Goal: Obtain resource: Download file/media

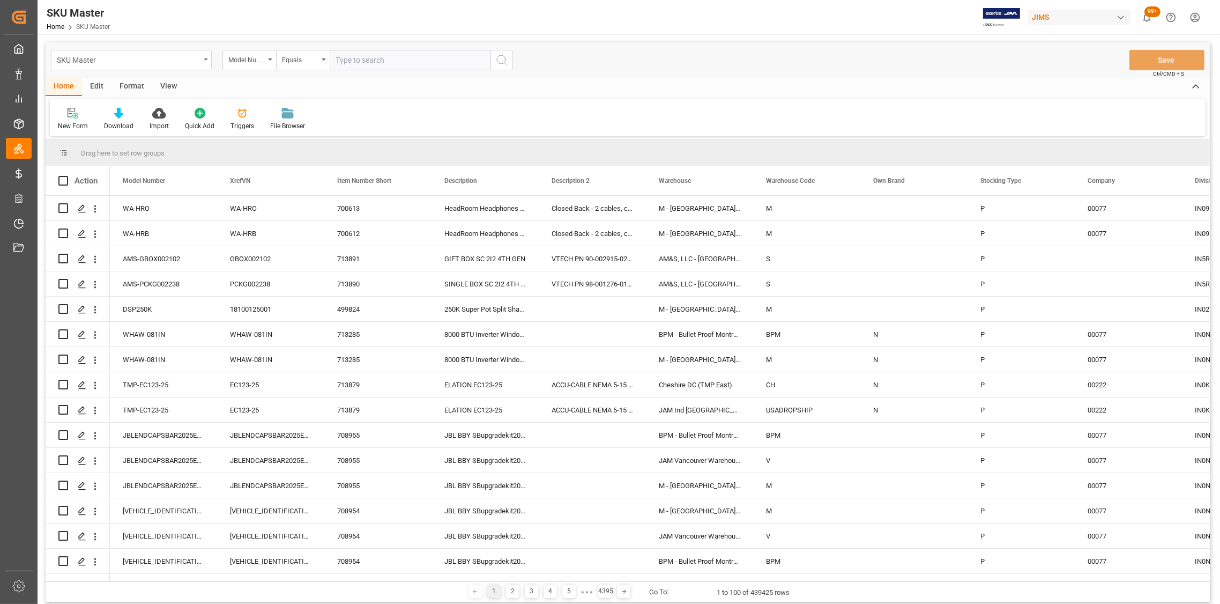
click at [202, 61] on div "SKU Master" at bounding box center [131, 60] width 161 height 20
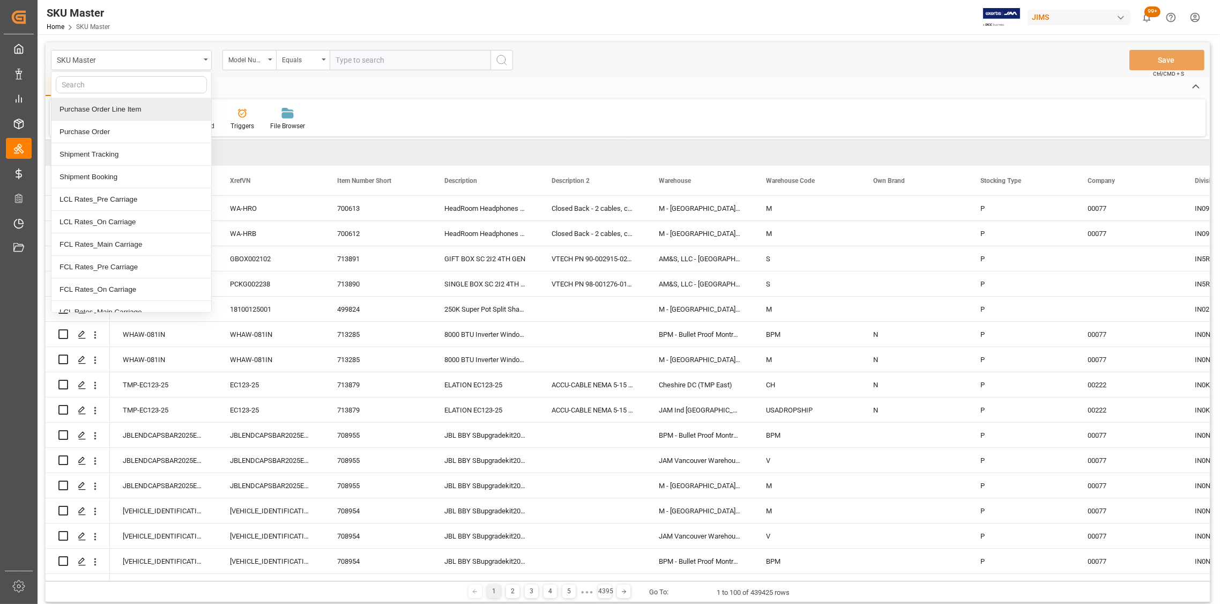
click at [107, 108] on div "Purchase Order Line Item" at bounding box center [131, 109] width 160 height 23
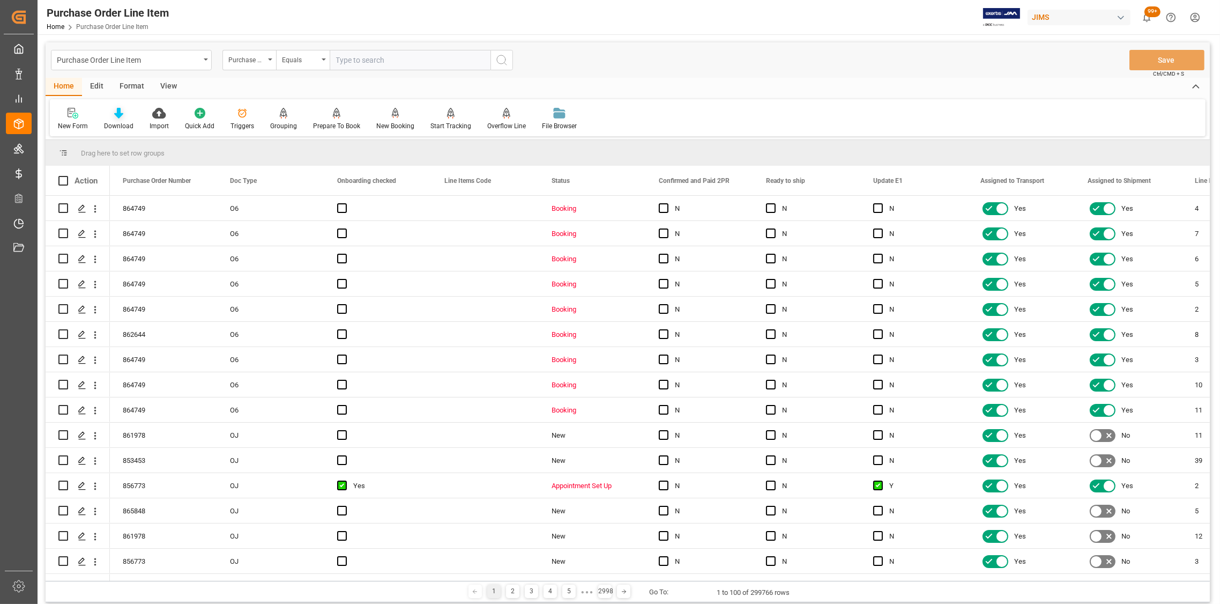
click at [116, 117] on icon at bounding box center [118, 113] width 9 height 11
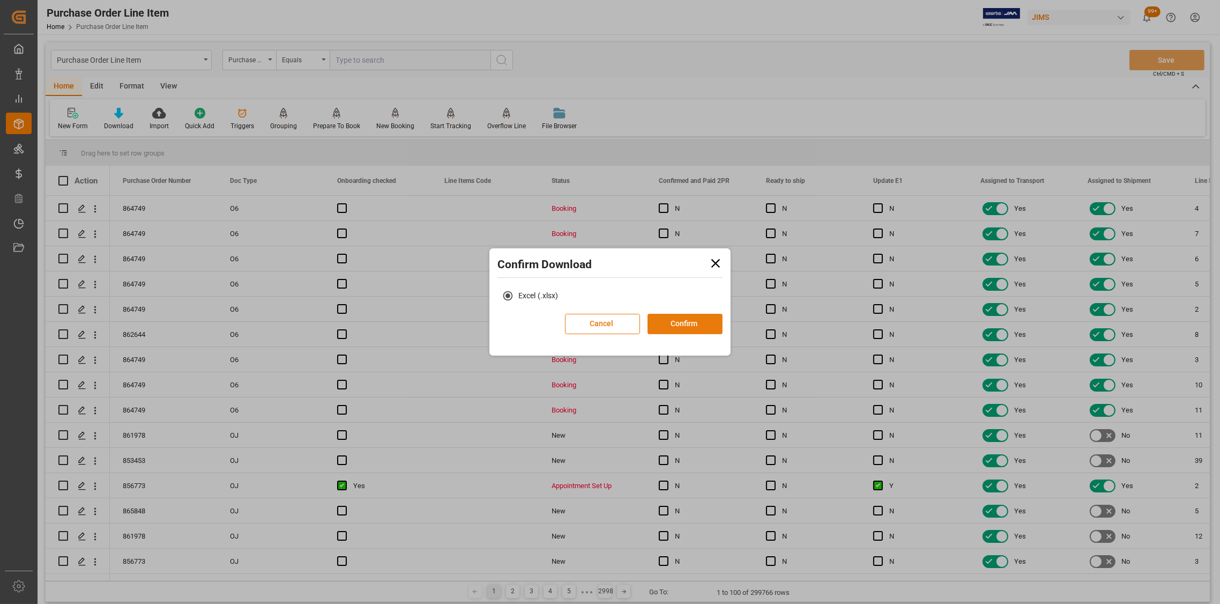
click at [690, 325] on button "Confirm" at bounding box center [685, 324] width 75 height 20
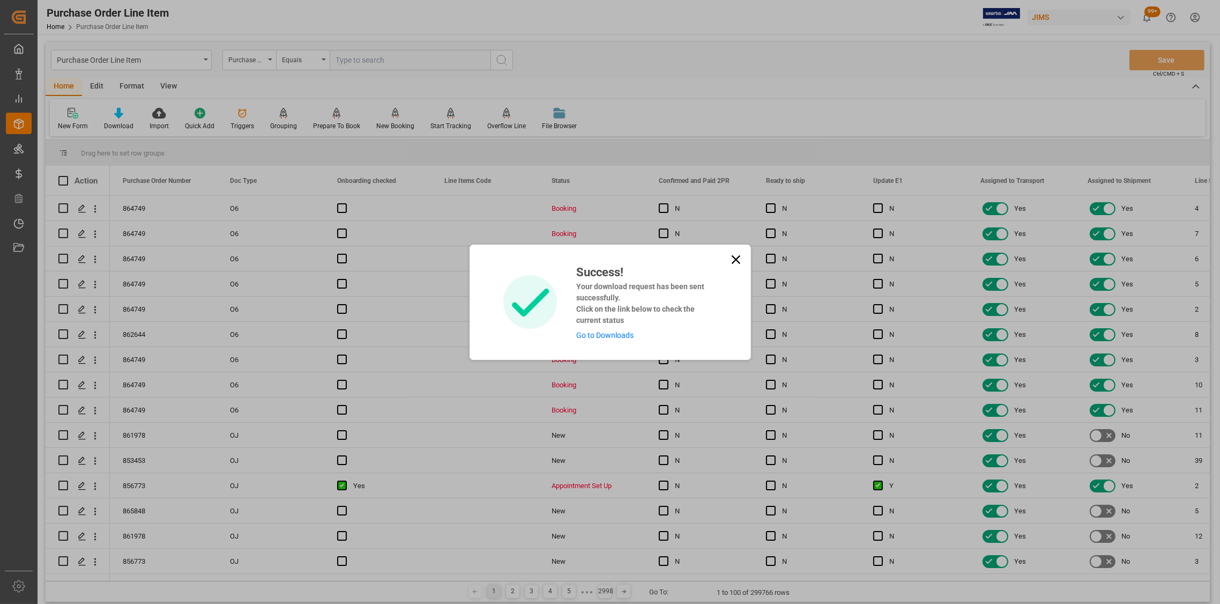
click at [731, 260] on icon at bounding box center [736, 259] width 15 height 15
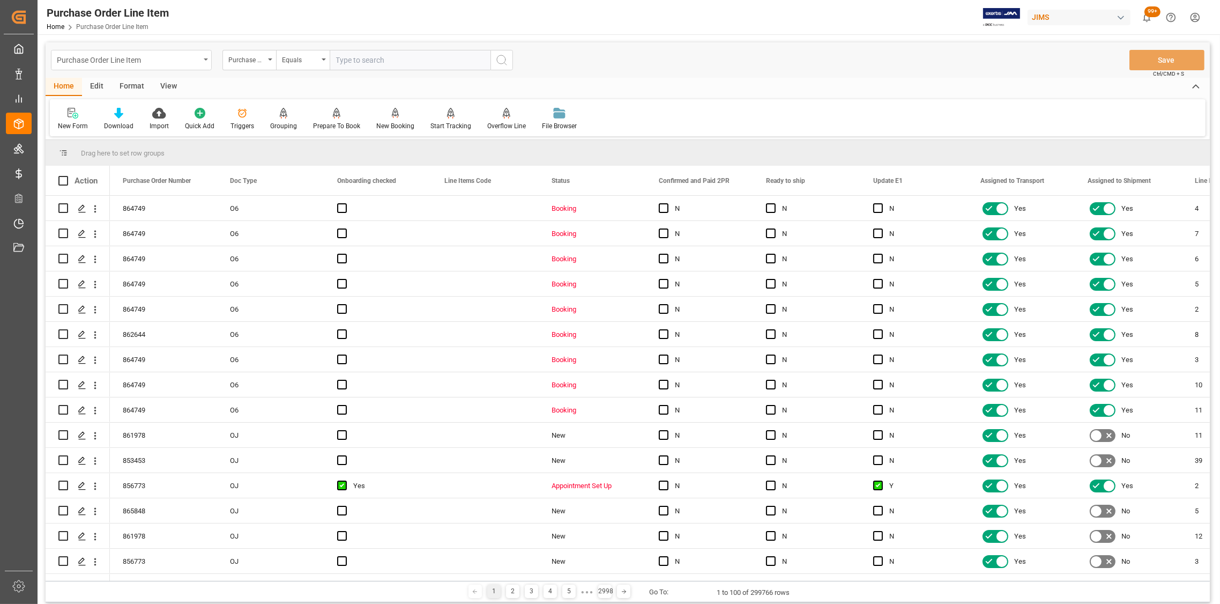
click at [203, 58] on div "Purchase Order Line Item" at bounding box center [131, 60] width 161 height 20
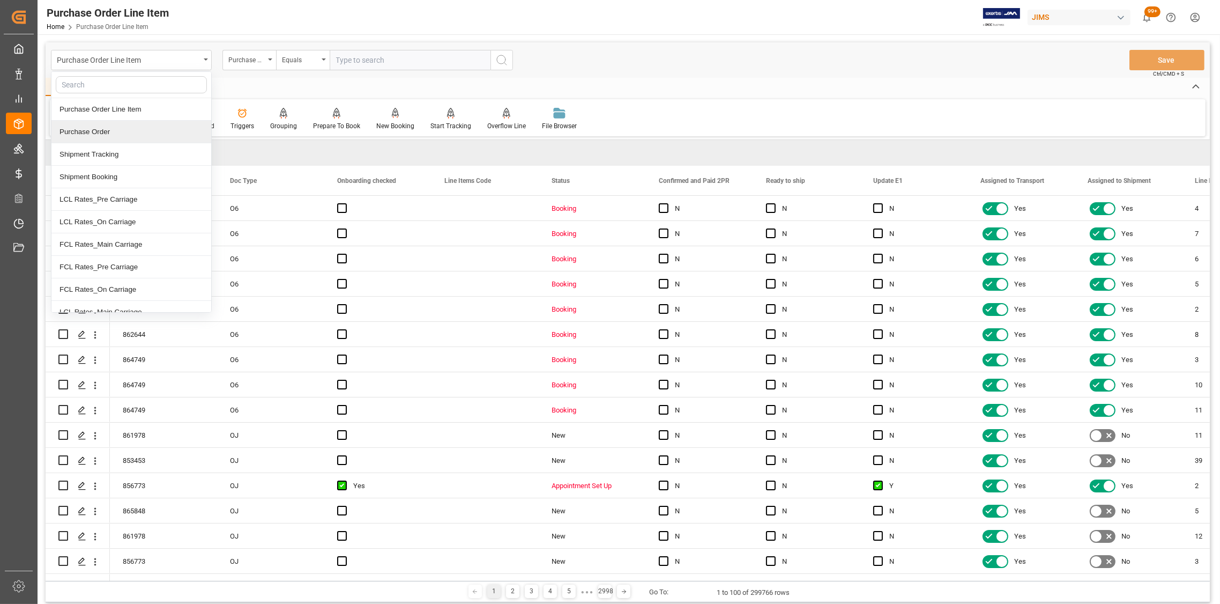
click at [109, 129] on div "Purchase Order" at bounding box center [131, 132] width 160 height 23
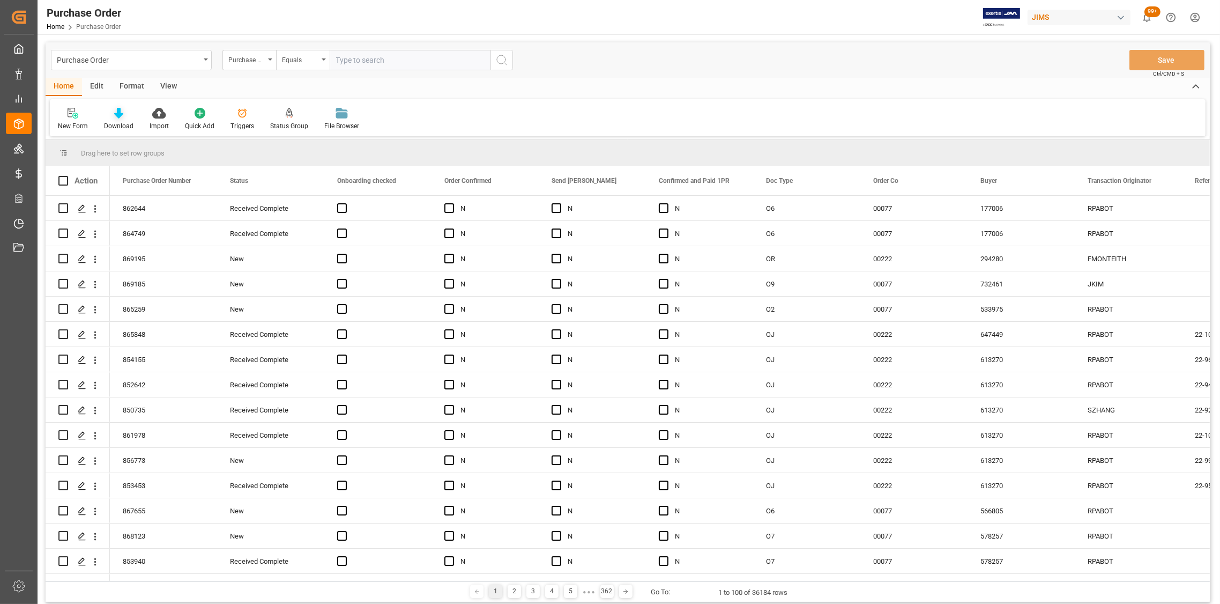
click at [117, 121] on div "Download" at bounding box center [118, 126] width 29 height 10
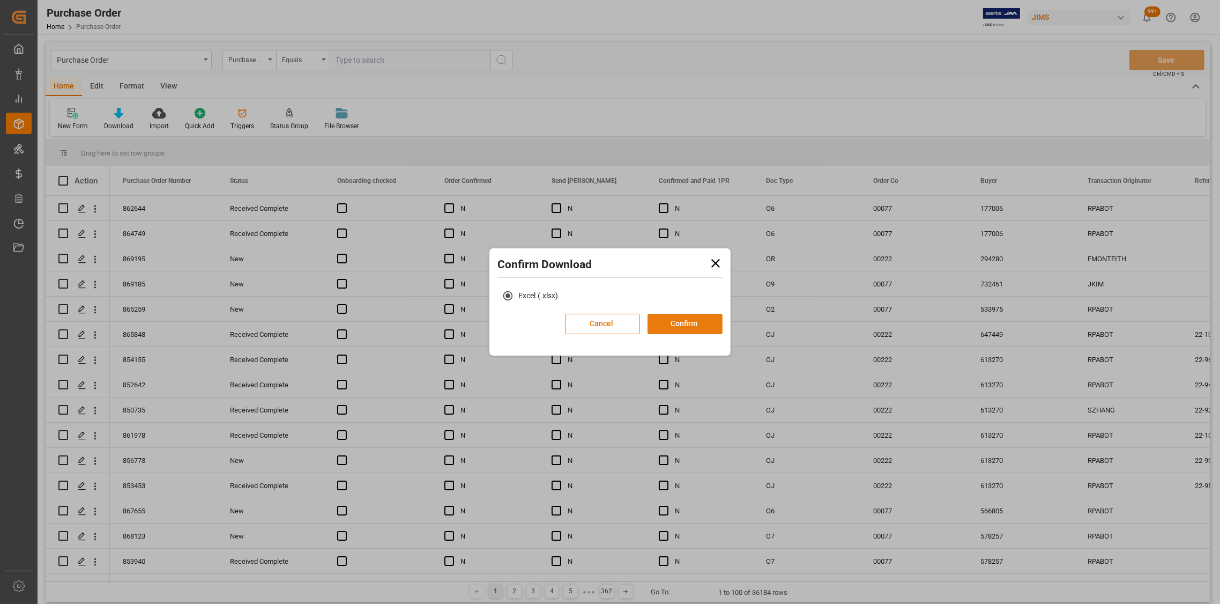
click at [683, 329] on button "Confirm" at bounding box center [685, 324] width 75 height 20
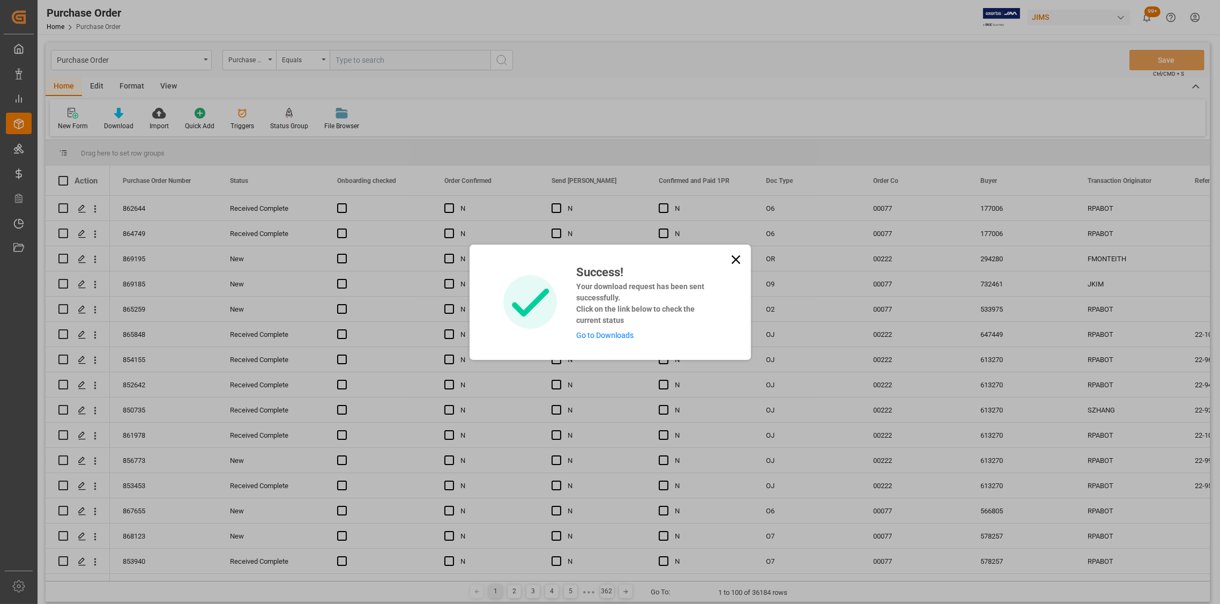
click at [736, 258] on icon at bounding box center [735, 259] width 9 height 9
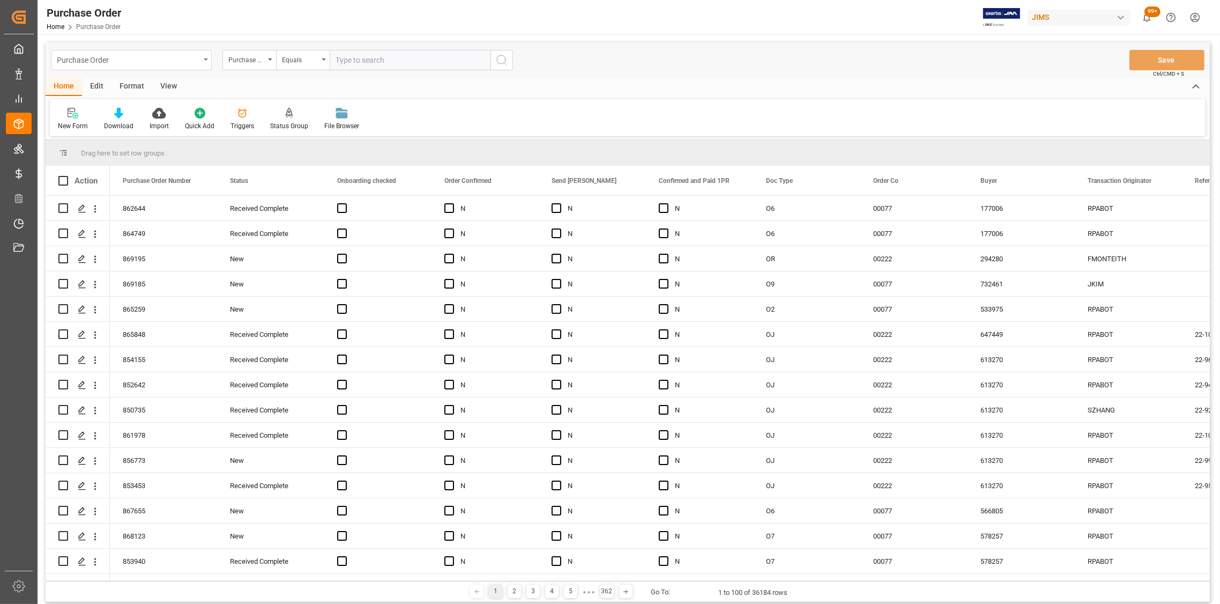
click at [167, 62] on div "Purchase Order" at bounding box center [128, 59] width 143 height 13
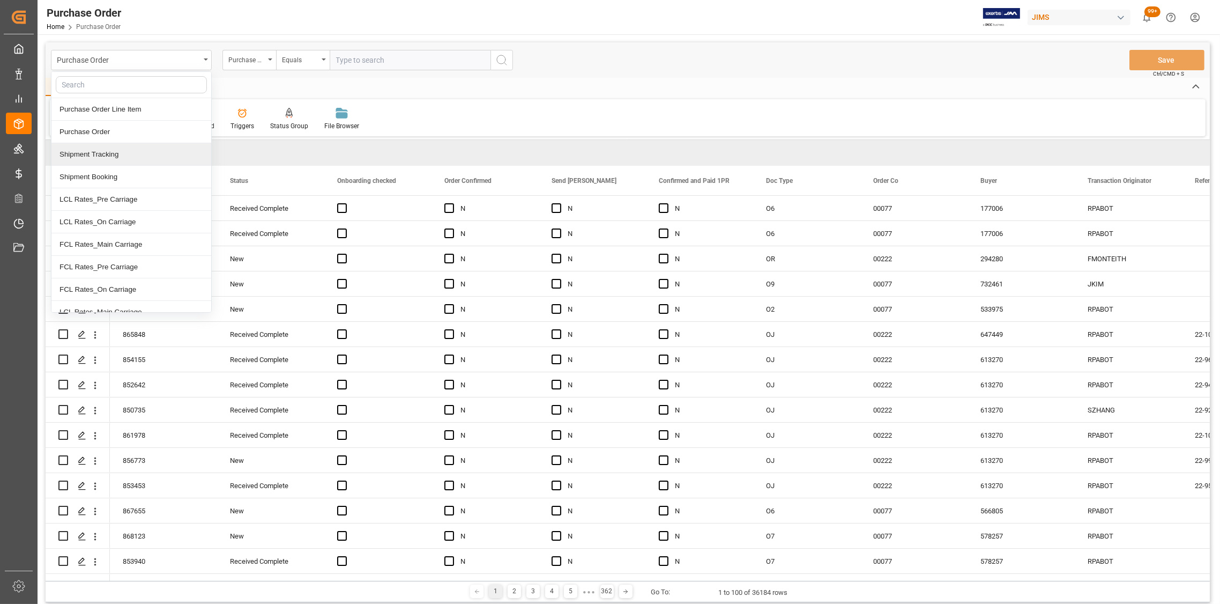
click at [113, 151] on div "Shipment Tracking" at bounding box center [131, 154] width 160 height 23
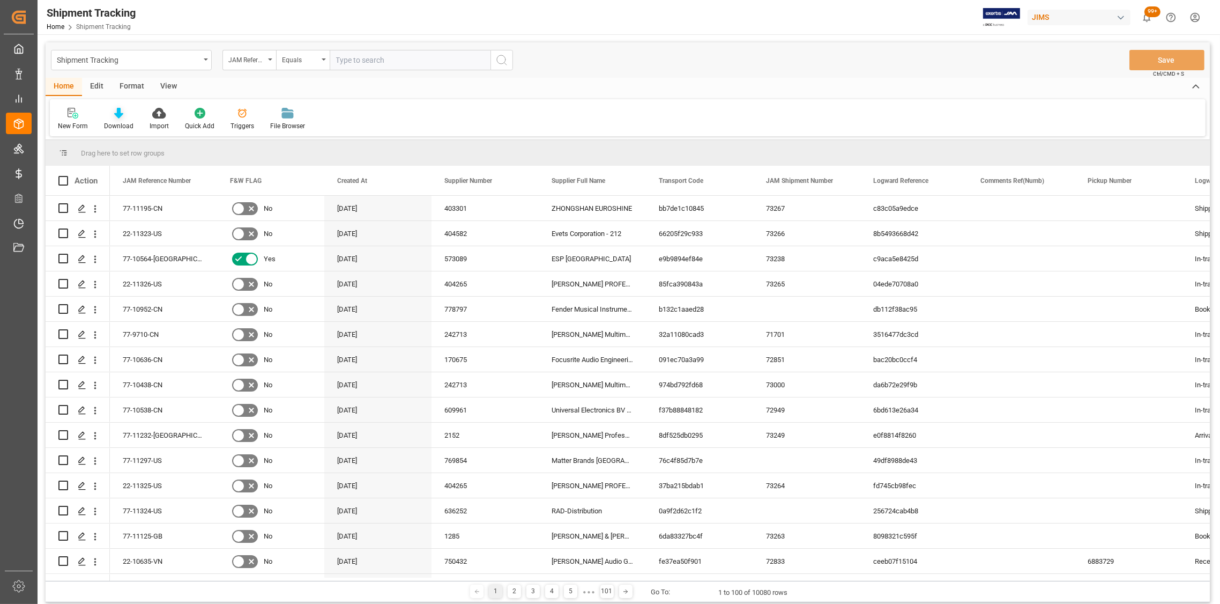
click at [117, 122] on div "Download" at bounding box center [118, 126] width 29 height 10
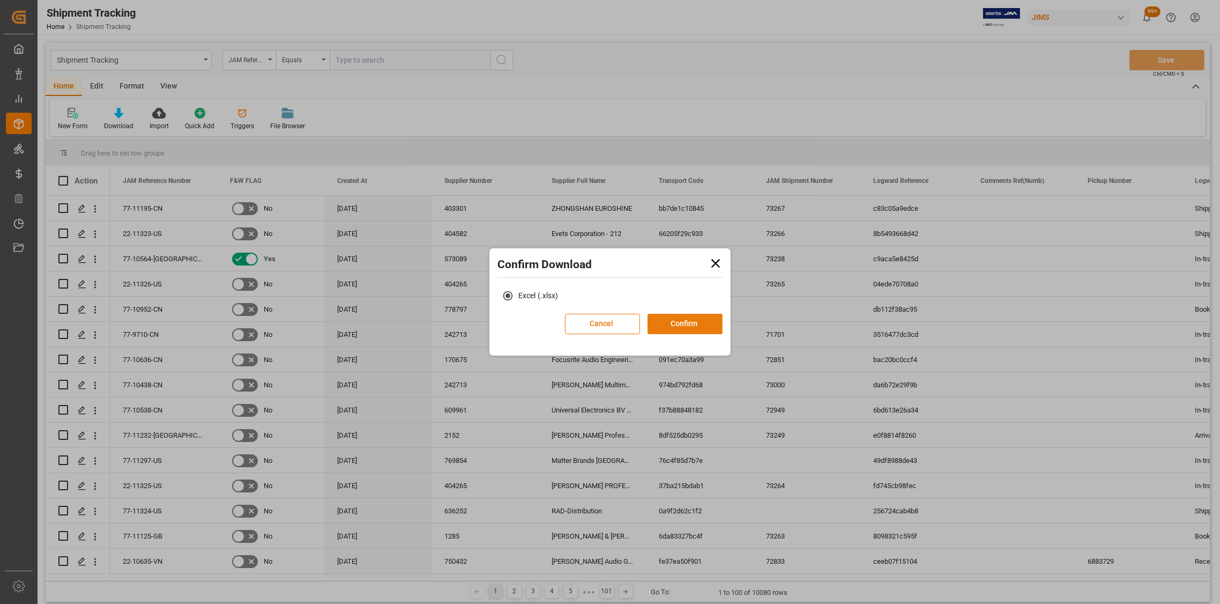
click at [673, 322] on button "Confirm" at bounding box center [685, 324] width 75 height 20
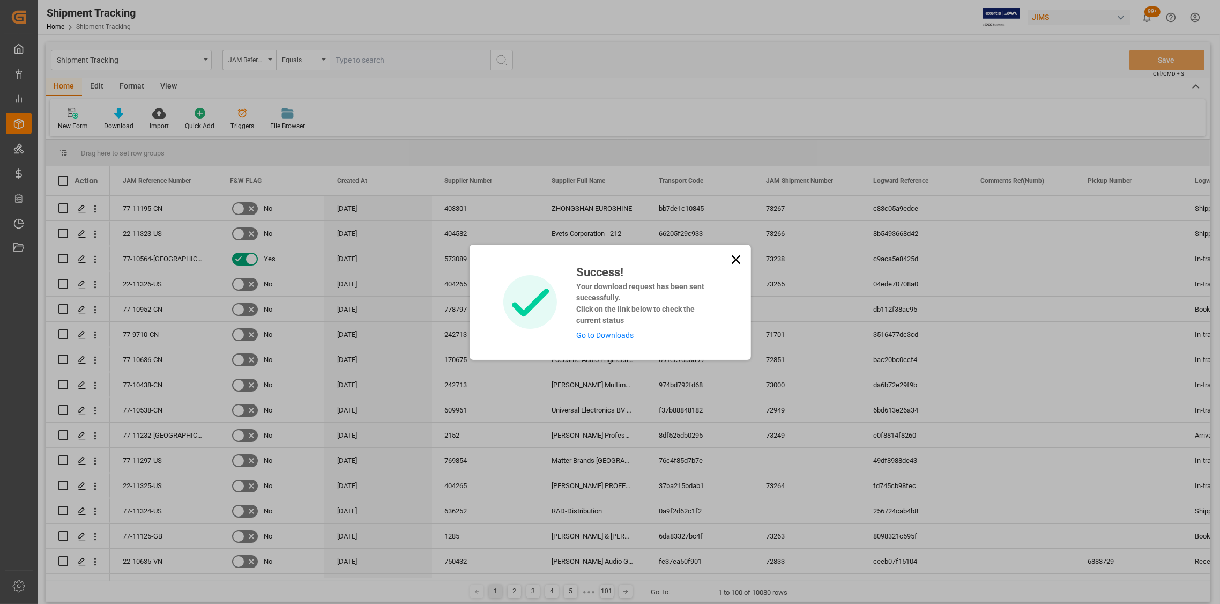
click at [731, 258] on icon at bounding box center [736, 259] width 15 height 15
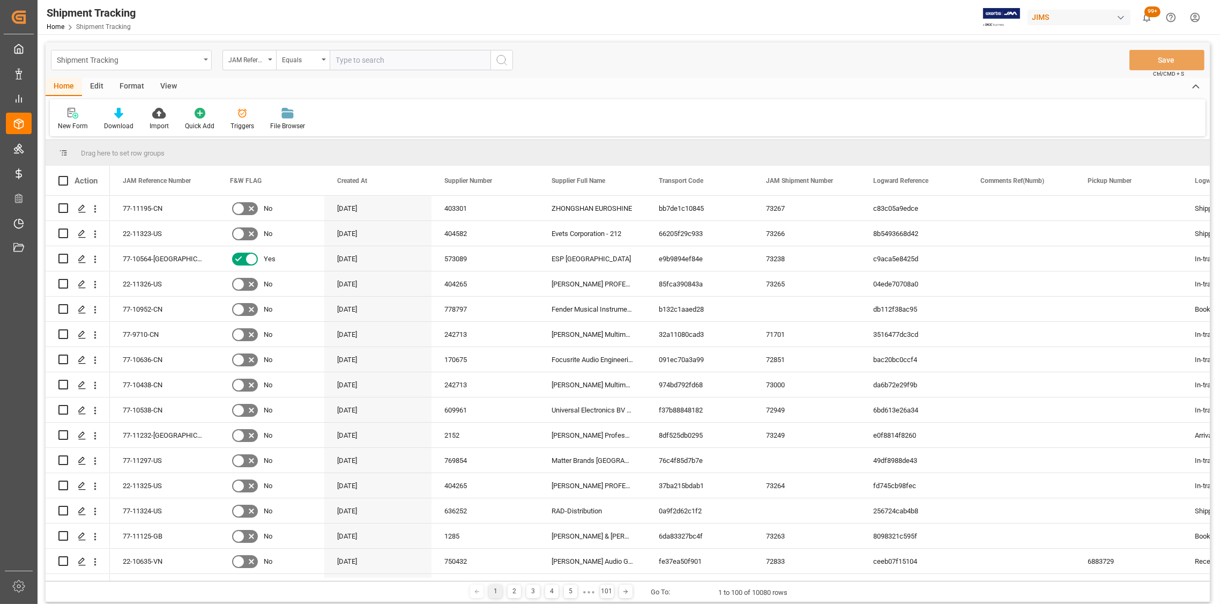
click at [132, 61] on div "Shipment Tracking" at bounding box center [128, 59] width 143 height 13
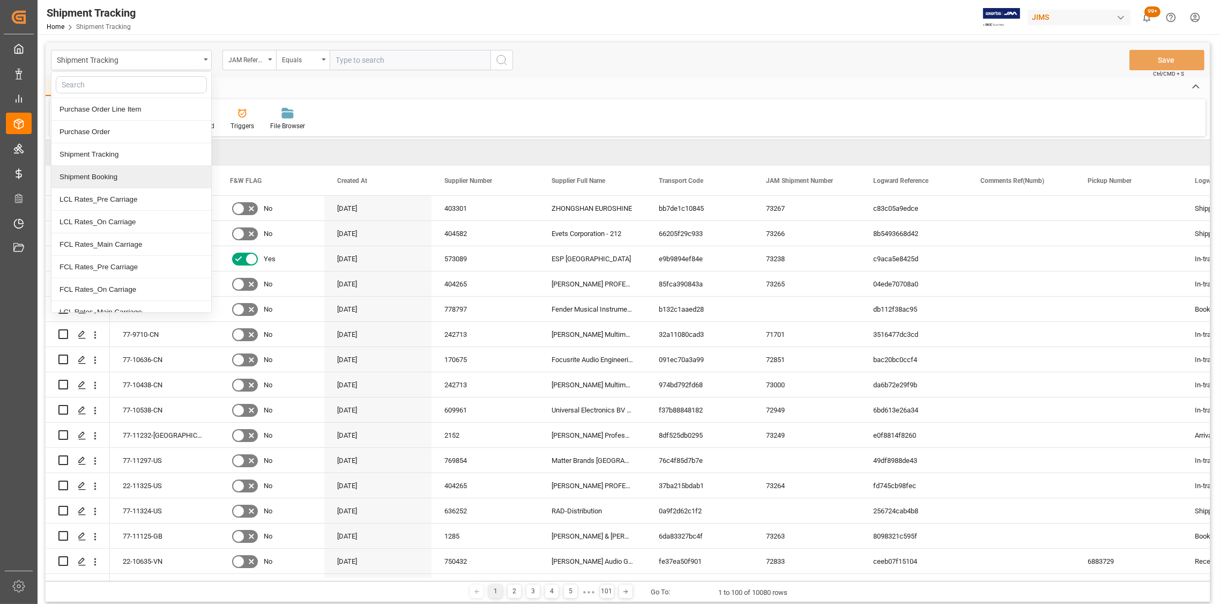
click at [102, 173] on div "Shipment Booking" at bounding box center [131, 177] width 160 height 23
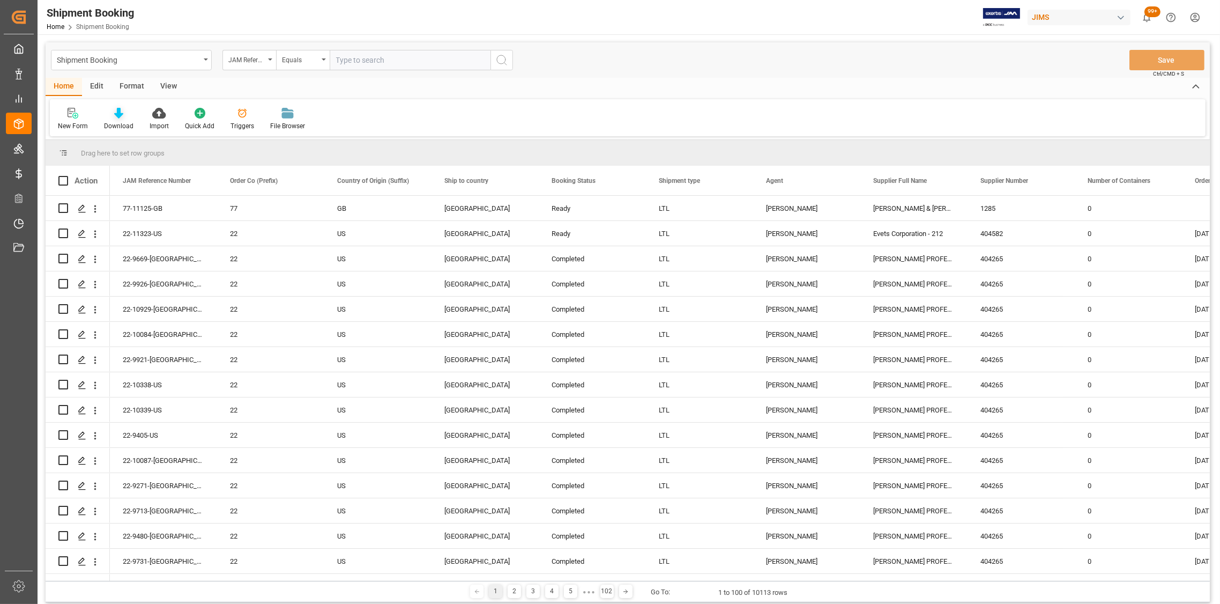
click at [118, 124] on div "Download" at bounding box center [118, 126] width 29 height 10
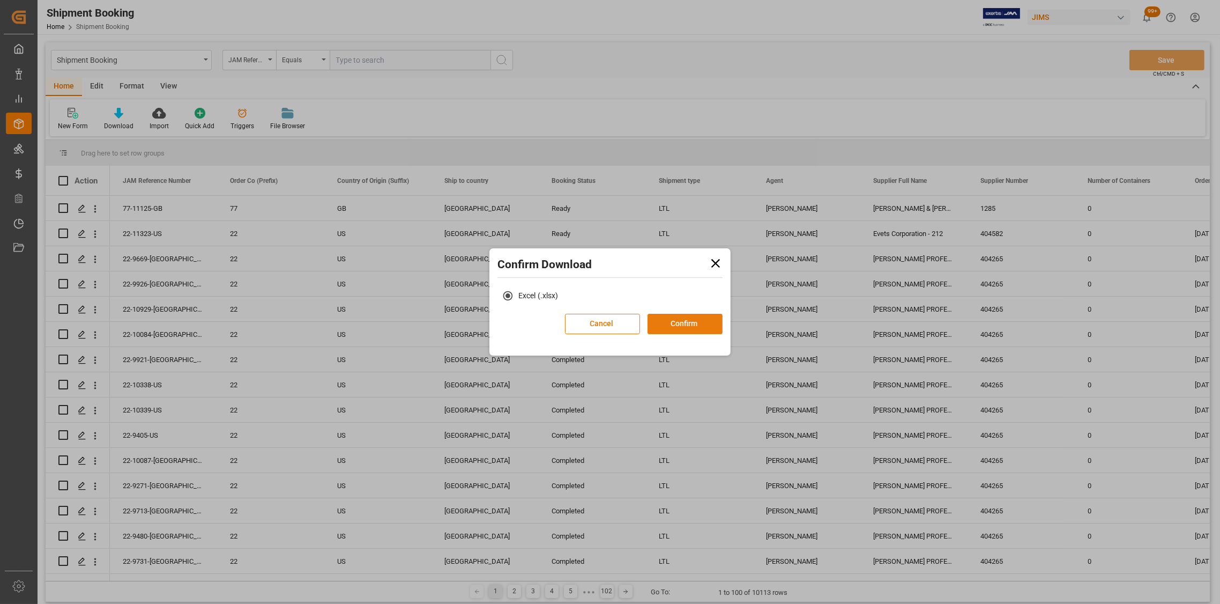
click at [687, 323] on button "Confirm" at bounding box center [685, 324] width 75 height 20
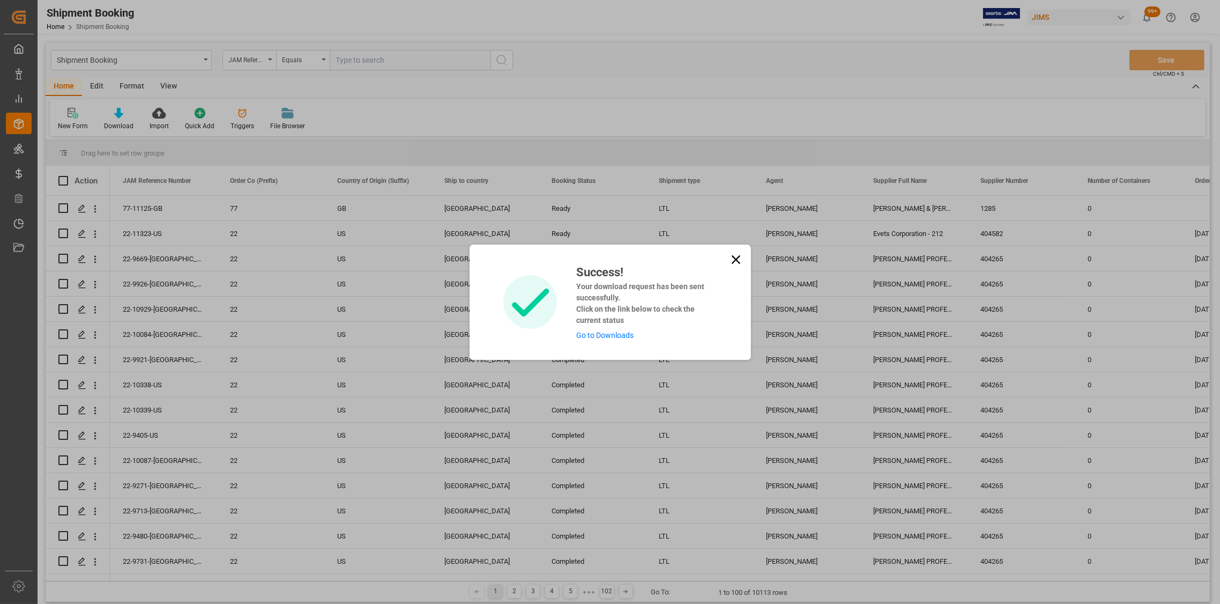
click at [616, 331] on link "Go to Downloads" at bounding box center [604, 335] width 57 height 9
